Goal: Transaction & Acquisition: Purchase product/service

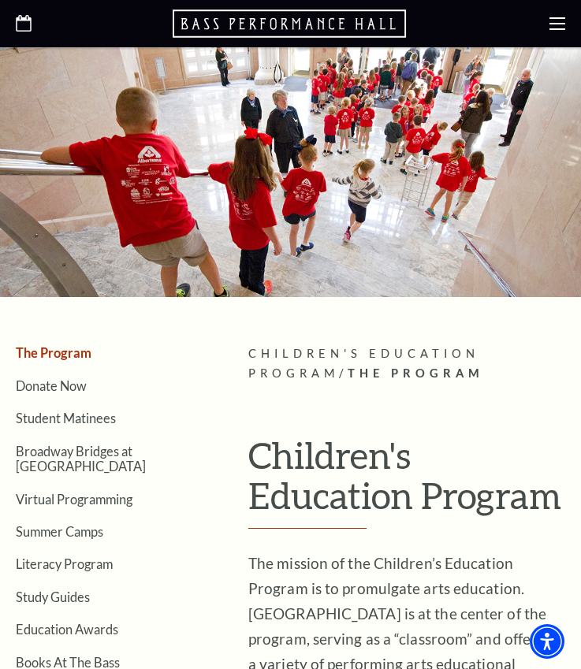
click at [564, 28] on icon at bounding box center [557, 24] width 16 height 16
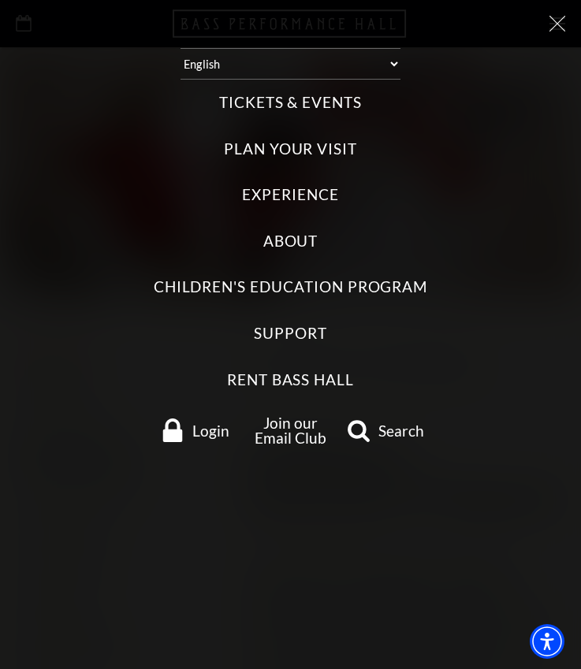
click at [328, 106] on label "Tickets & Events" at bounding box center [290, 102] width 143 height 21
click at [0, 0] on Events "Tickets & Events" at bounding box center [0, 0] width 0 height 0
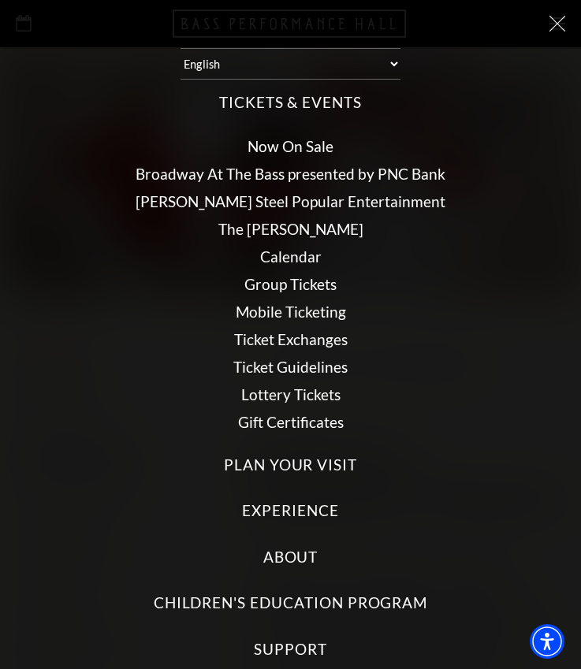
click at [300, 143] on link "Now On Sale" at bounding box center [290, 146] width 86 height 18
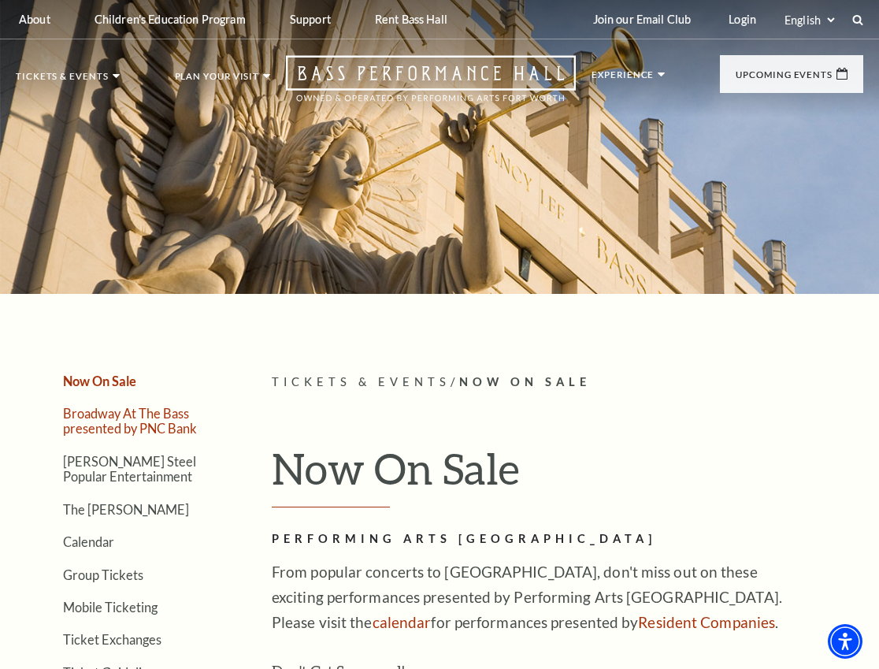
click at [107, 419] on link "Broadway At The Bass presented by PNC Bank" at bounding box center [130, 421] width 134 height 30
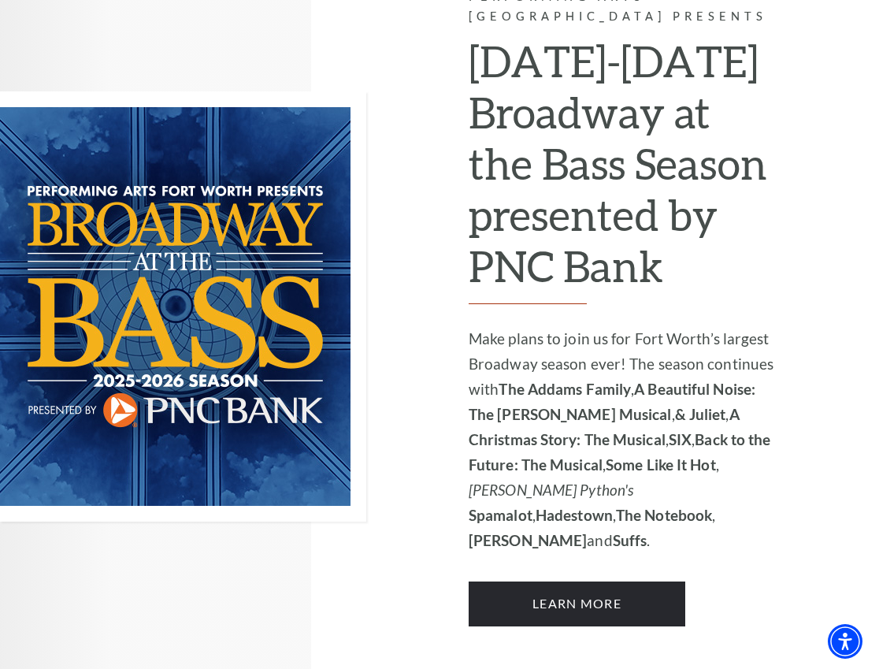
scroll to position [1064, 0]
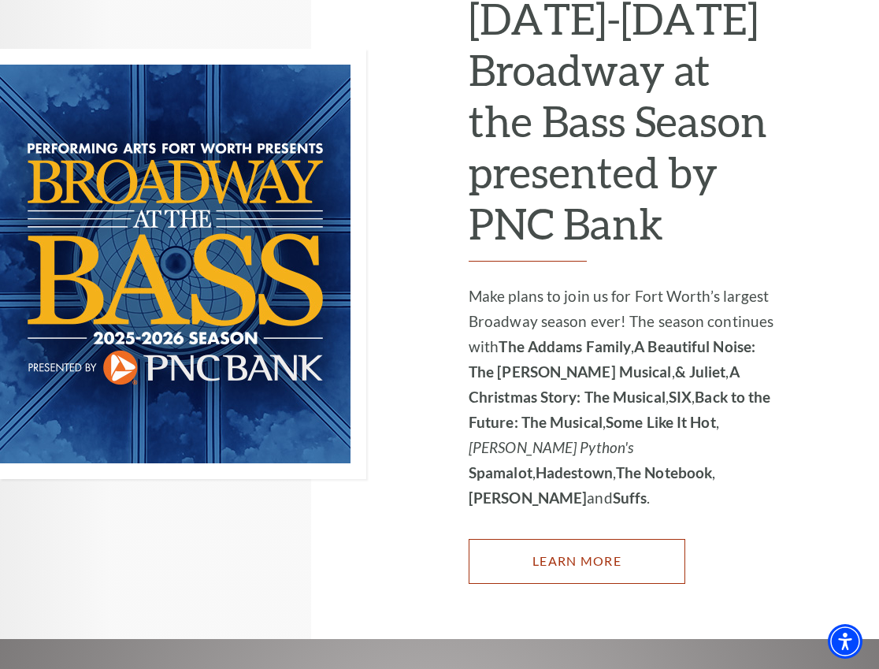
click at [570, 539] on link "Learn More" at bounding box center [577, 561] width 217 height 44
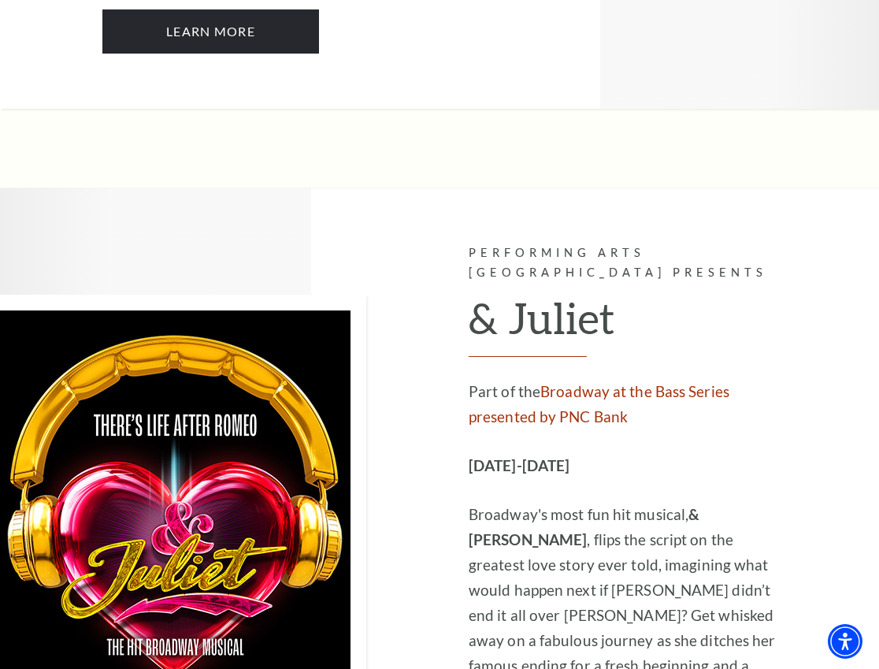
scroll to position [3457, 0]
